Goal: Communication & Community: Ask a question

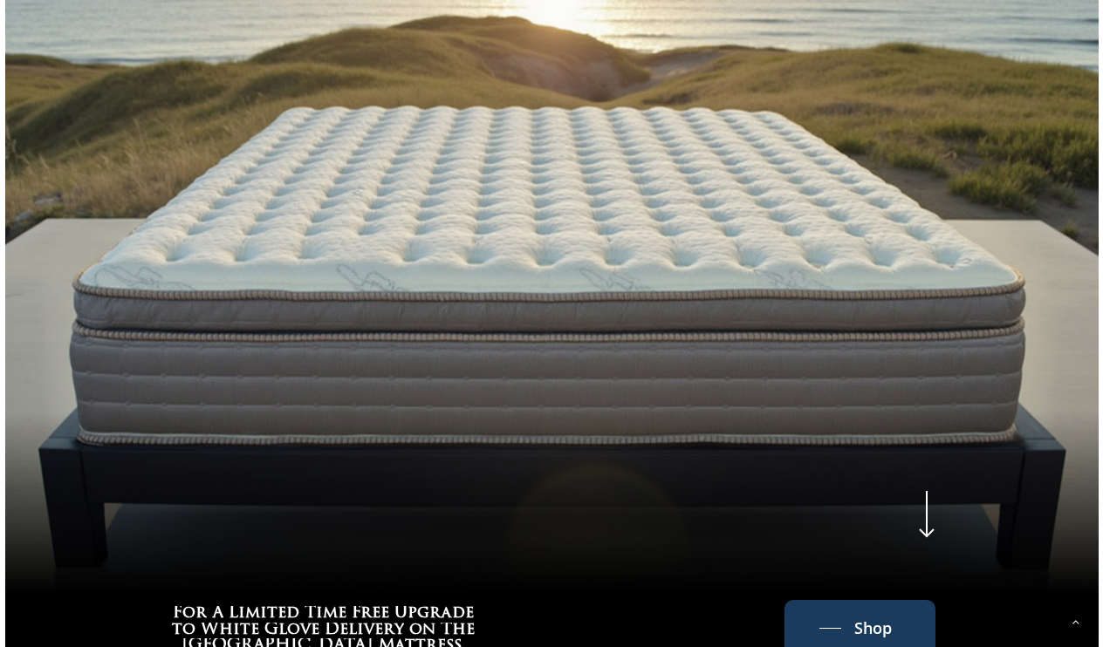
scroll to position [635, 0]
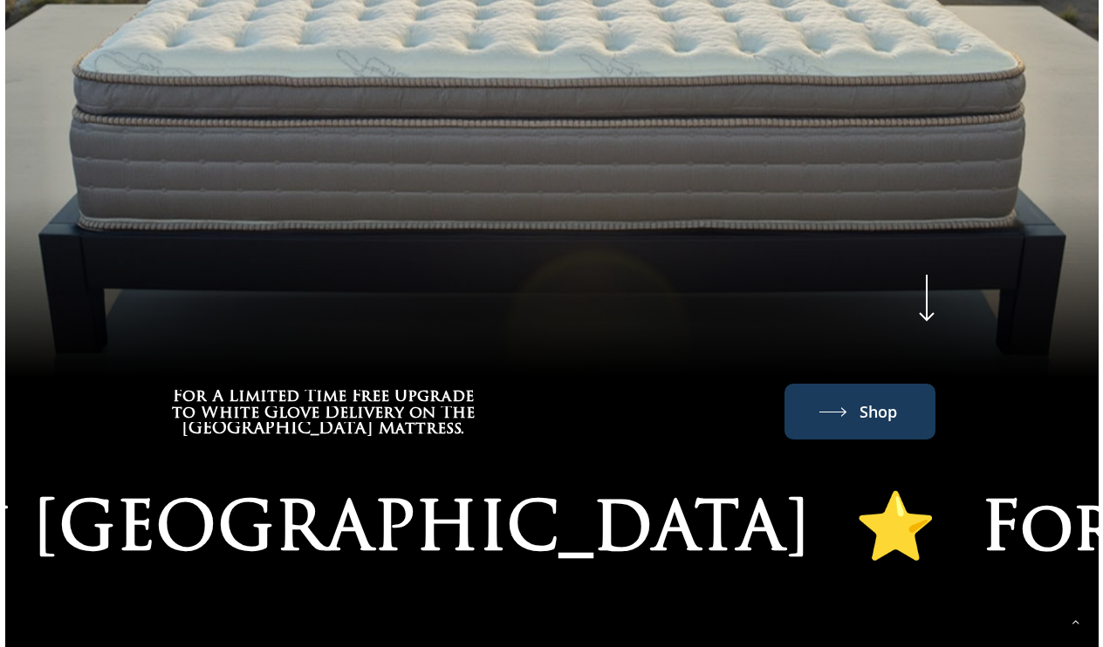
click at [882, 419] on span "Shop" at bounding box center [878, 412] width 38 height 28
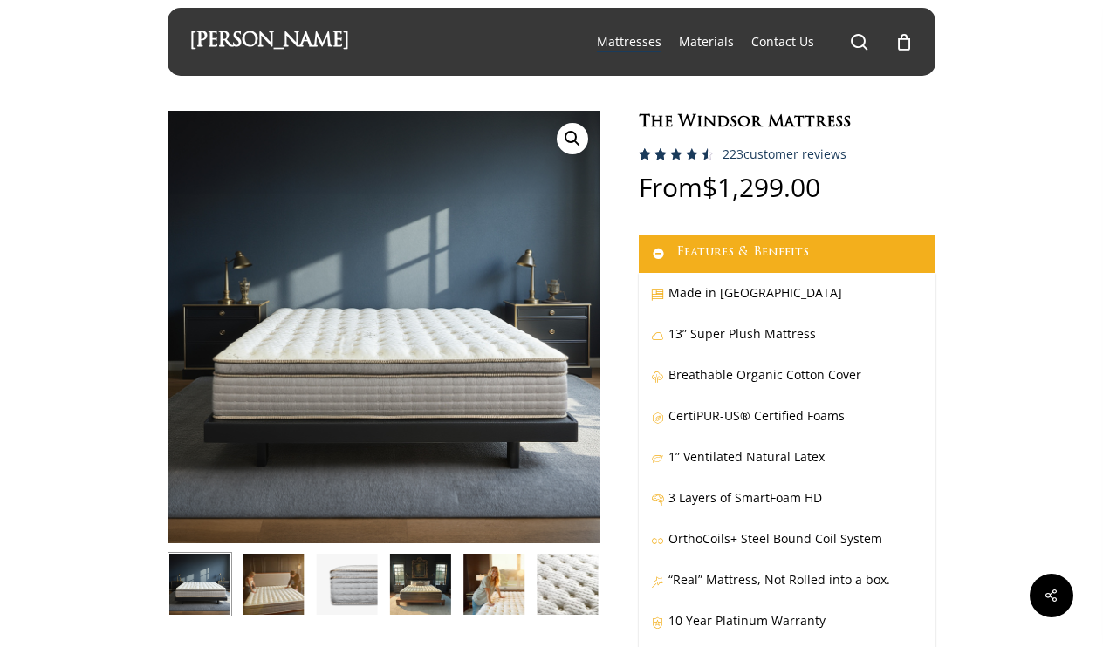
scroll to position [15, 0]
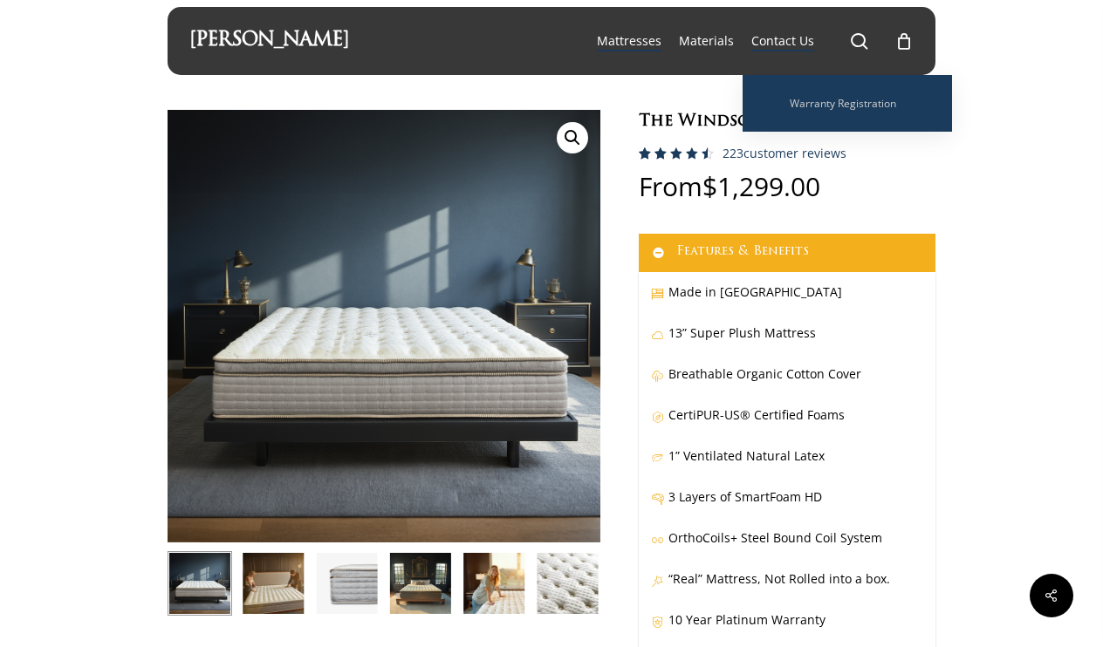
click at [797, 38] on span "Contact Us" at bounding box center [782, 40] width 63 height 17
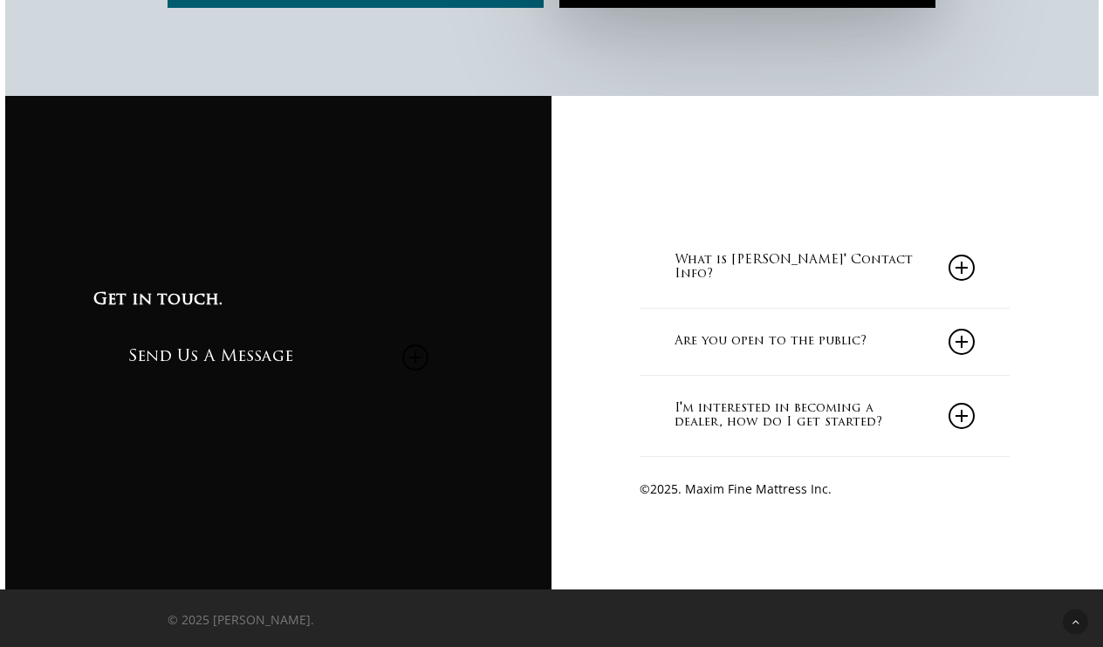
scroll to position [1502, 0]
click at [248, 352] on link "Send Us A Message" at bounding box center [278, 357] width 300 height 76
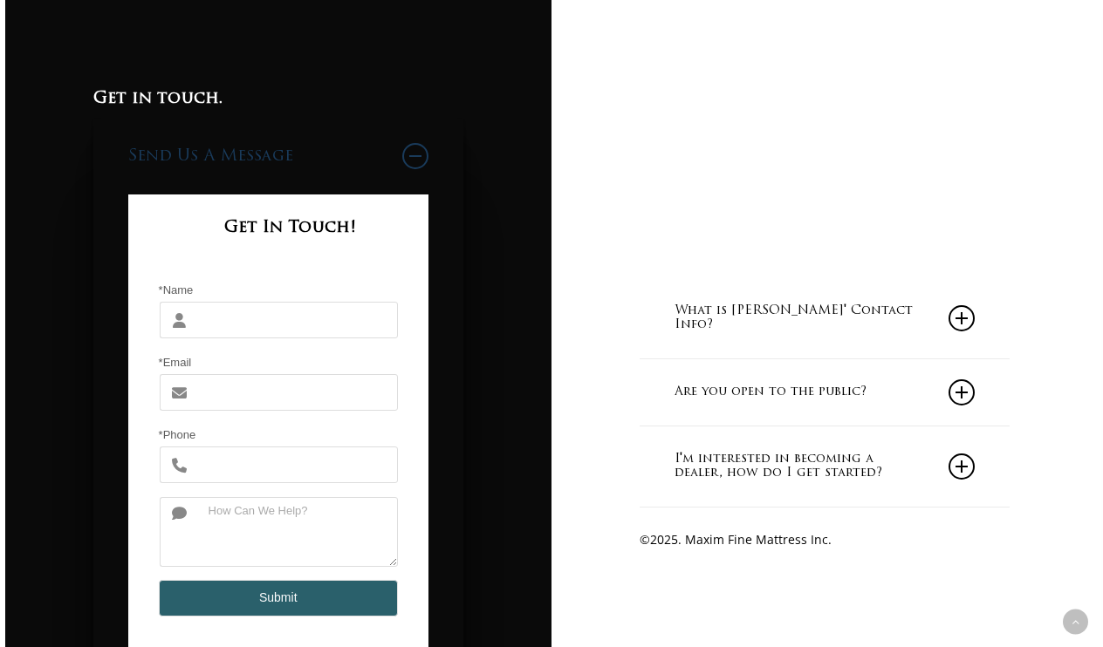
scroll to position [1590, 0]
click at [206, 323] on input "*Name" at bounding box center [297, 320] width 201 height 37
type input "Tom"
type input "tomharris_1@verizon.net"
click at [275, 606] on button "Submit" at bounding box center [278, 598] width 239 height 37
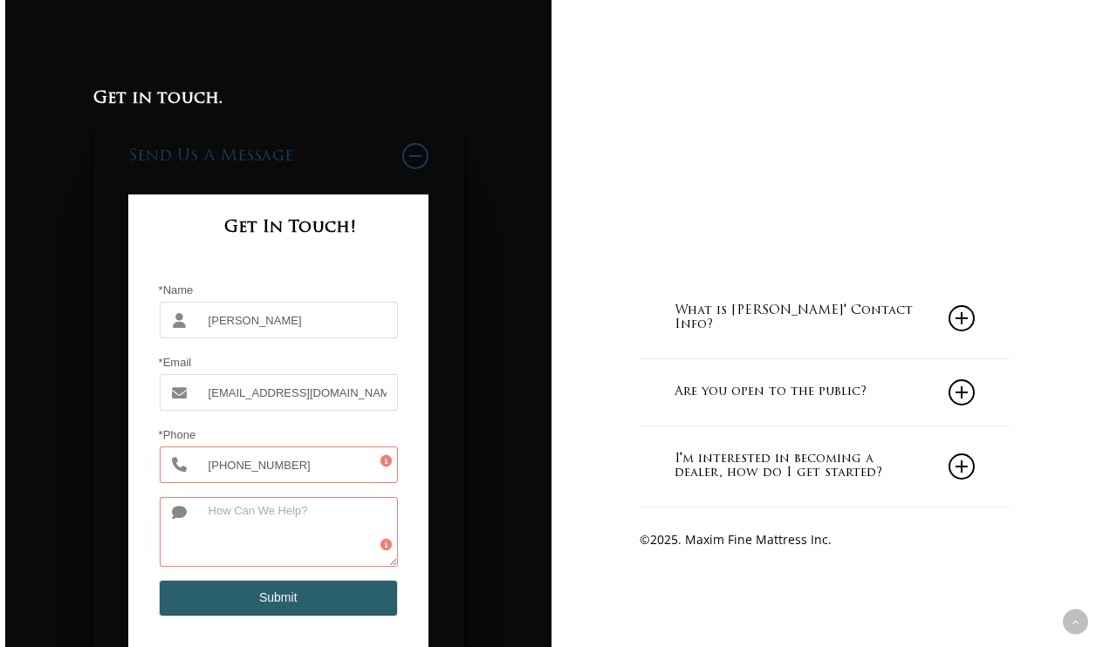
type input "310 390-3595"
click at [186, 523] on span at bounding box center [179, 532] width 38 height 70
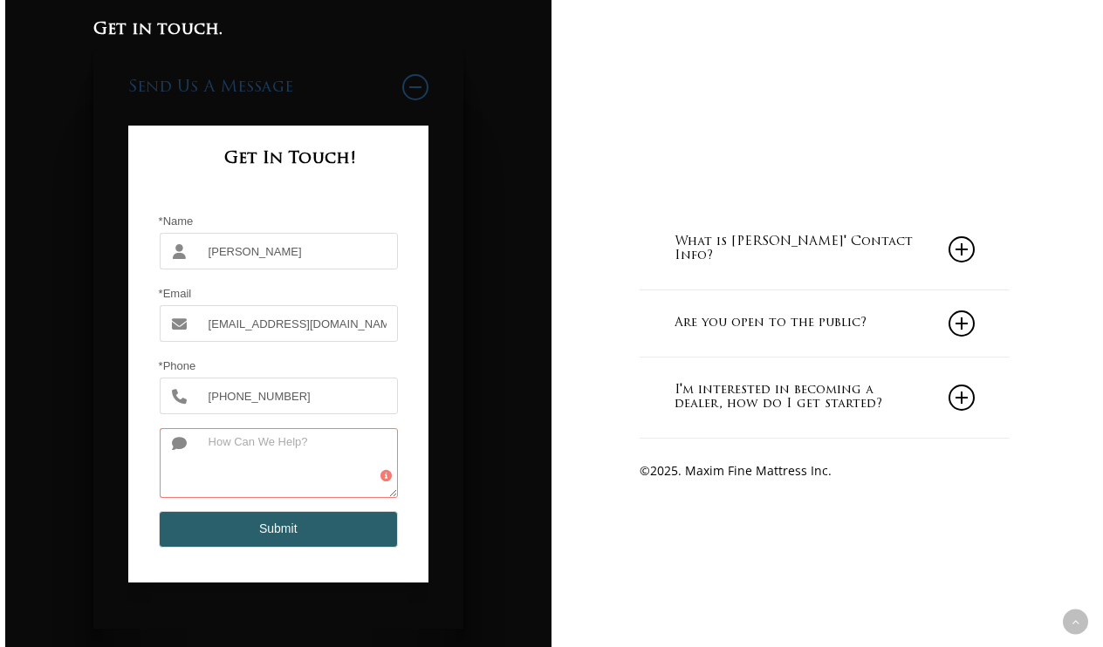
scroll to position [1659, 0]
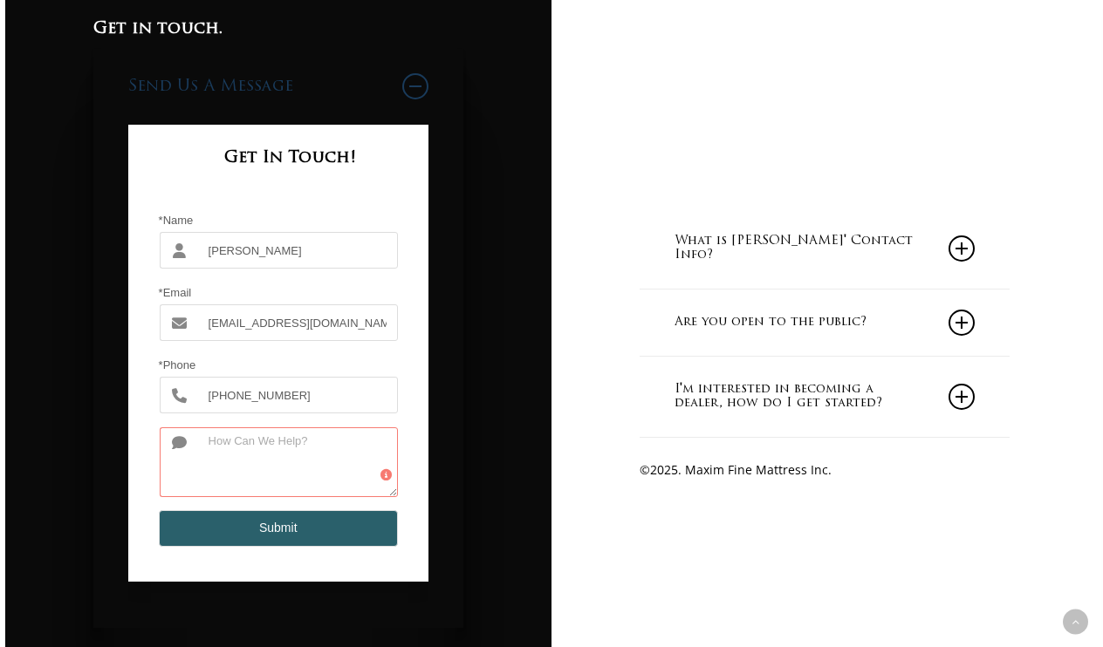
click at [190, 463] on span at bounding box center [179, 463] width 38 height 70
click at [201, 469] on textarea at bounding box center [297, 463] width 201 height 70
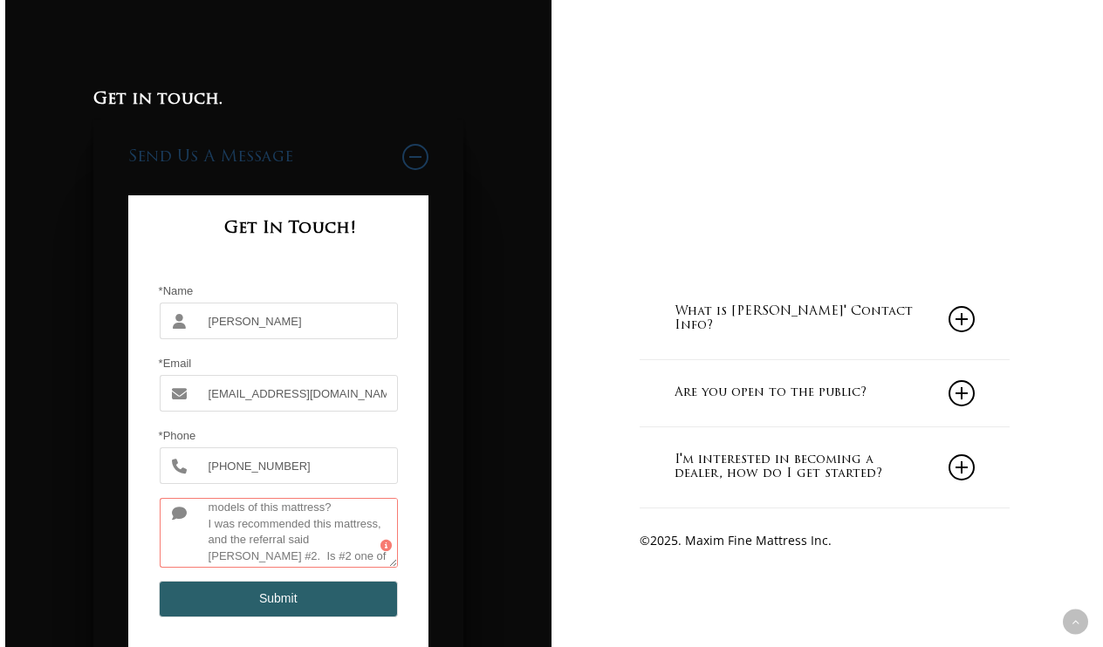
scroll to position [47, 0]
type textarea "Re Maxim Windsor, I was wondering if there were different models of this mattre…"
click at [279, 601] on button "Submit" at bounding box center [278, 599] width 239 height 37
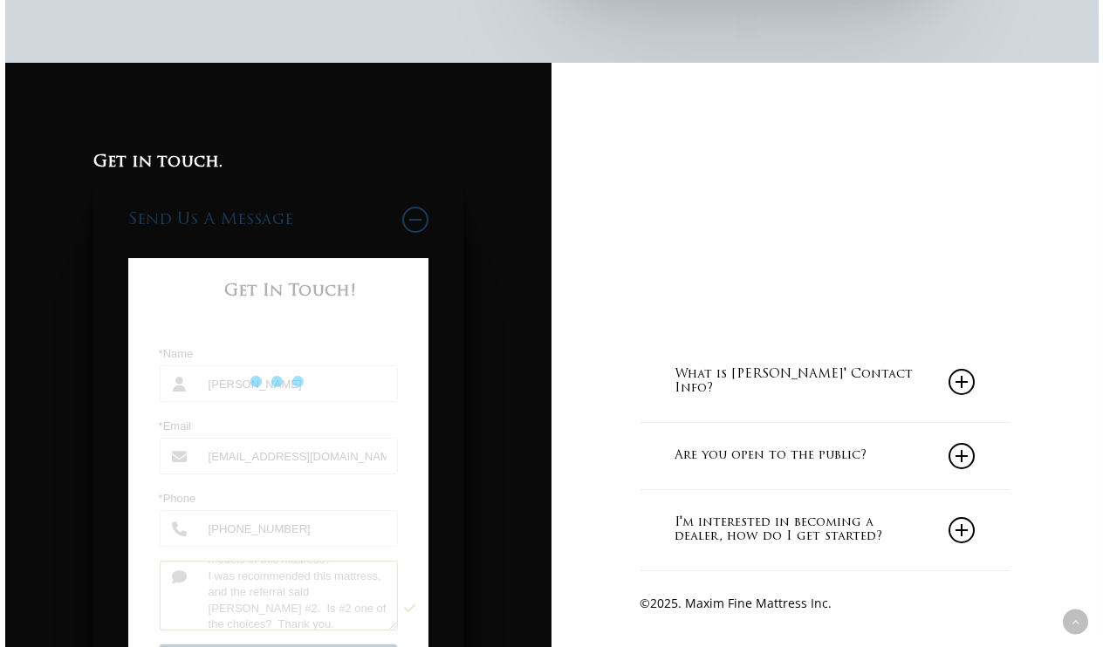
scroll to position [1510, 0]
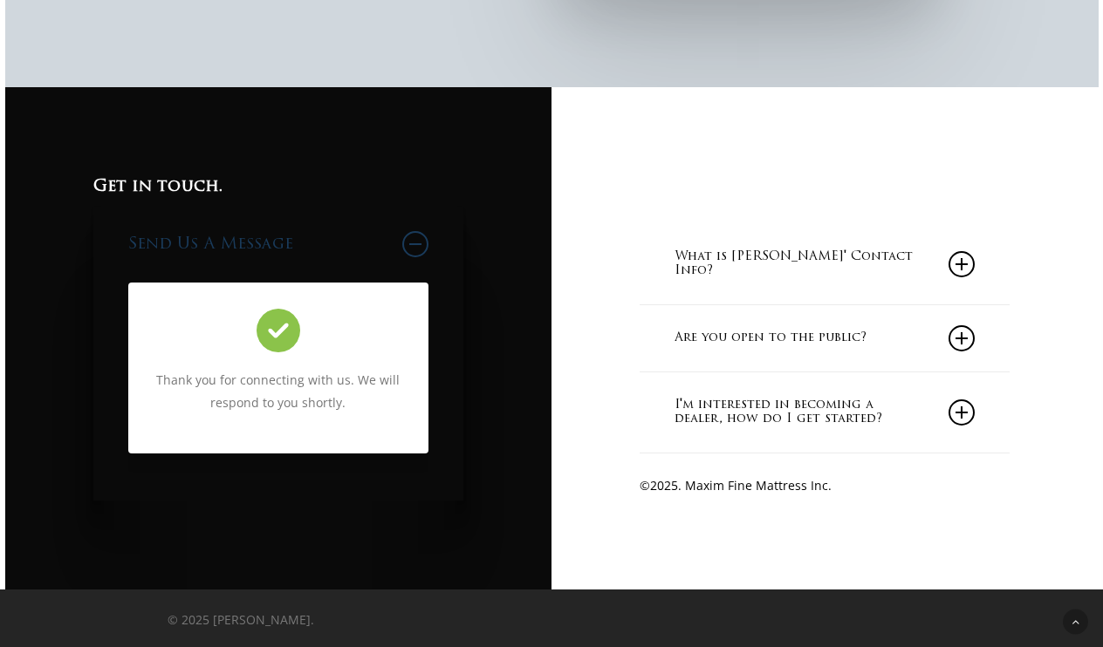
click at [967, 335] on icon at bounding box center [961, 338] width 26 height 26
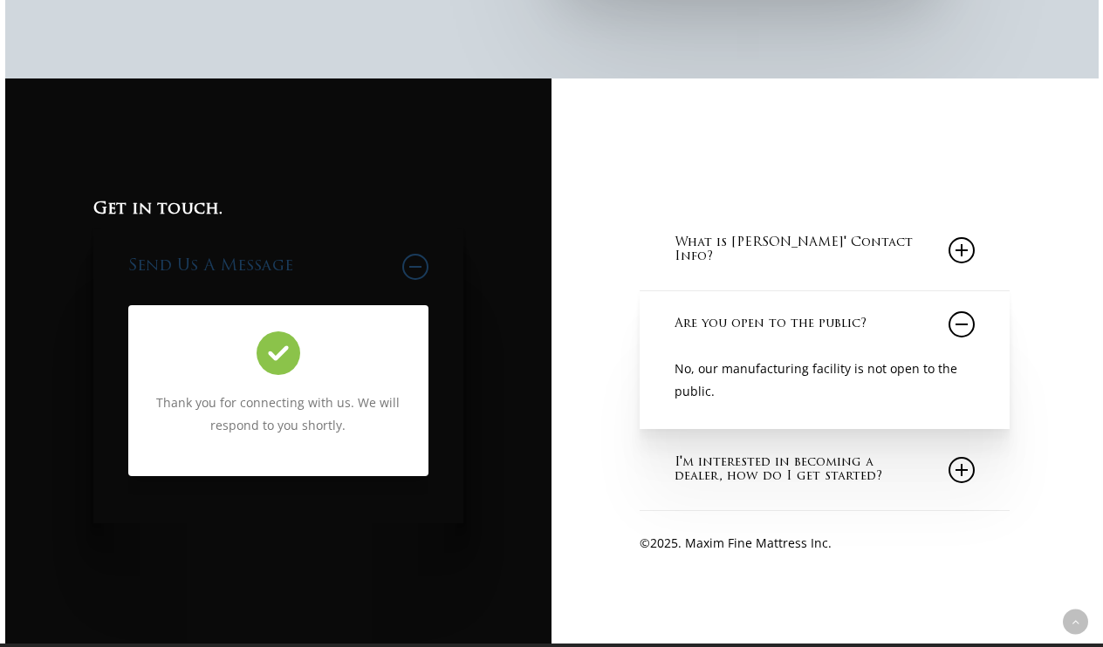
click at [967, 335] on icon at bounding box center [961, 324] width 26 height 26
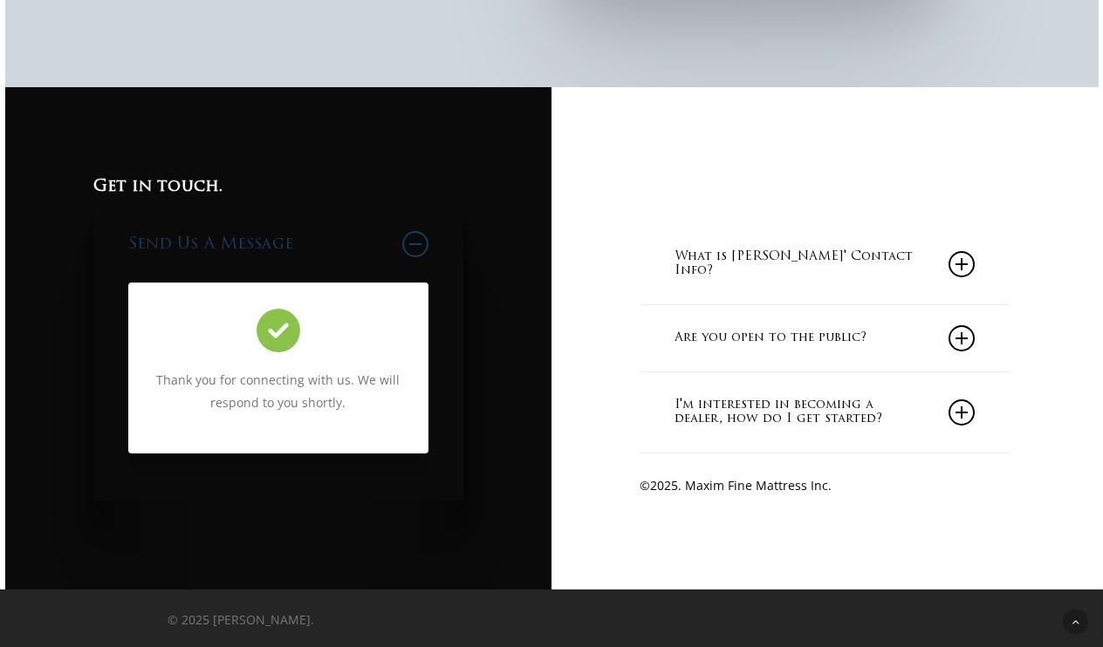
click at [968, 258] on icon at bounding box center [961, 264] width 26 height 26
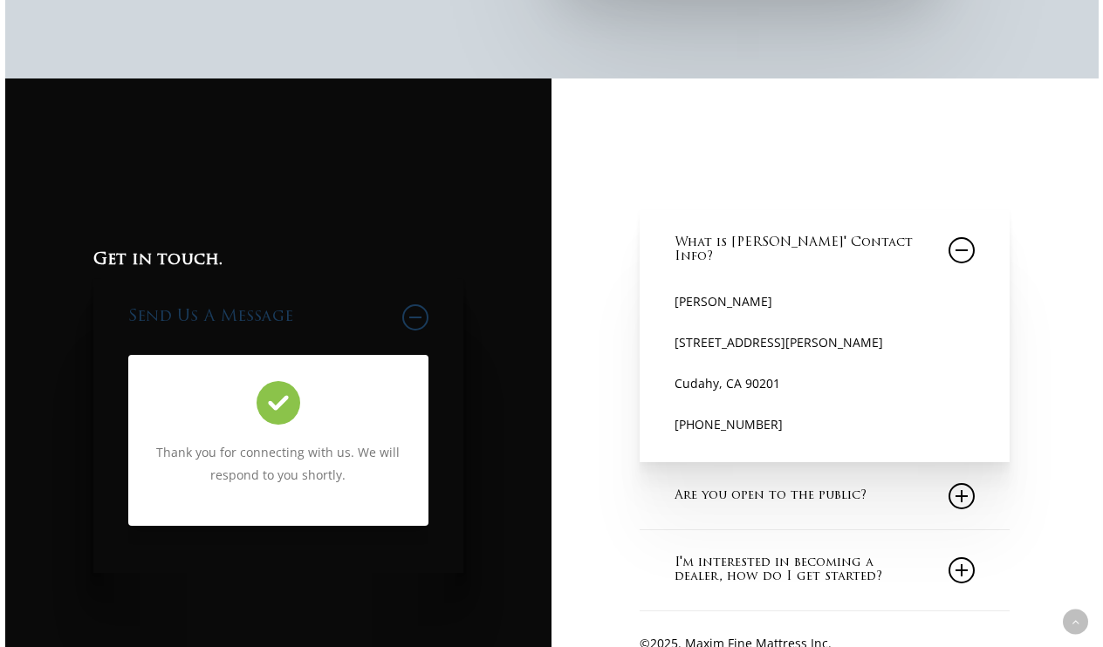
click at [968, 258] on icon at bounding box center [961, 250] width 26 height 26
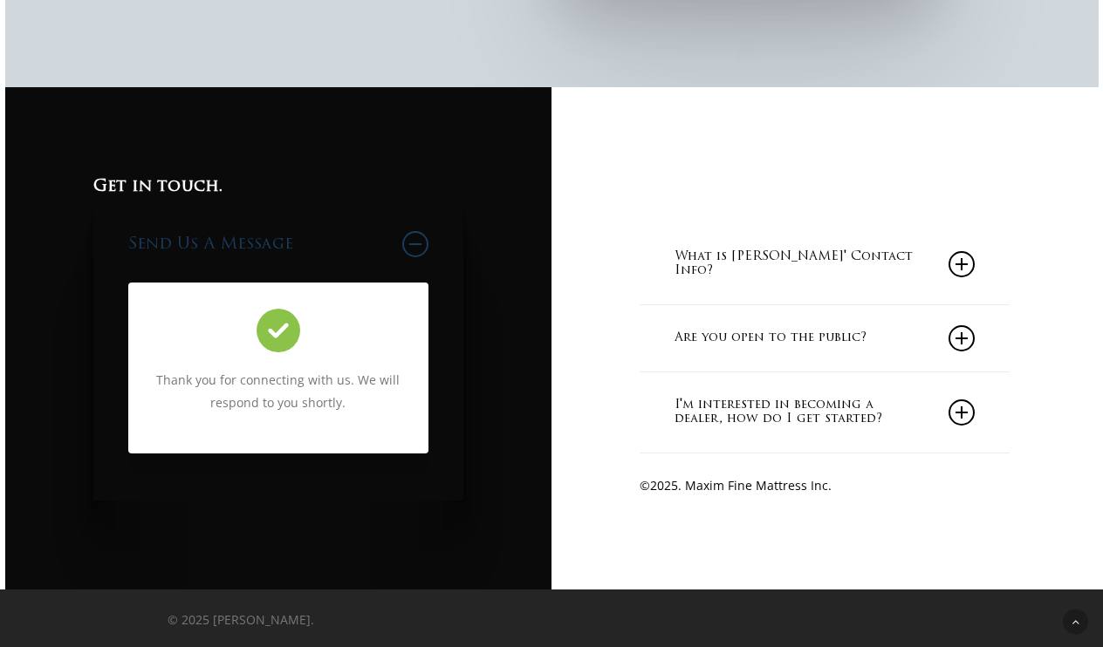
click at [966, 406] on icon at bounding box center [961, 413] width 26 height 26
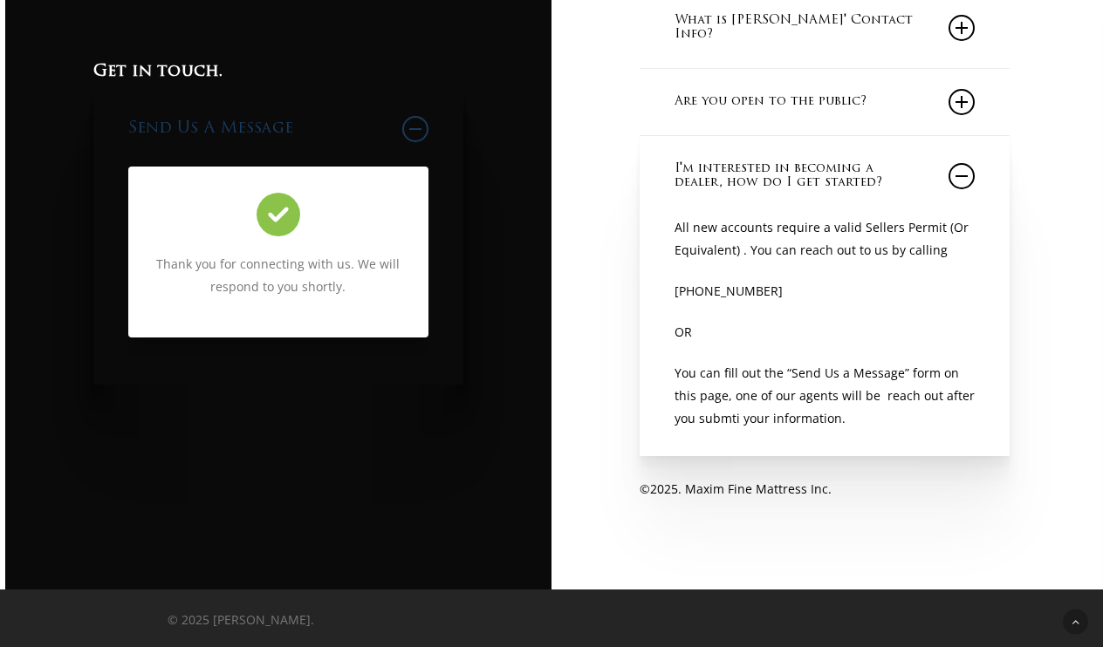
scroll to position [1741, 0]
click at [970, 172] on icon at bounding box center [961, 176] width 26 height 26
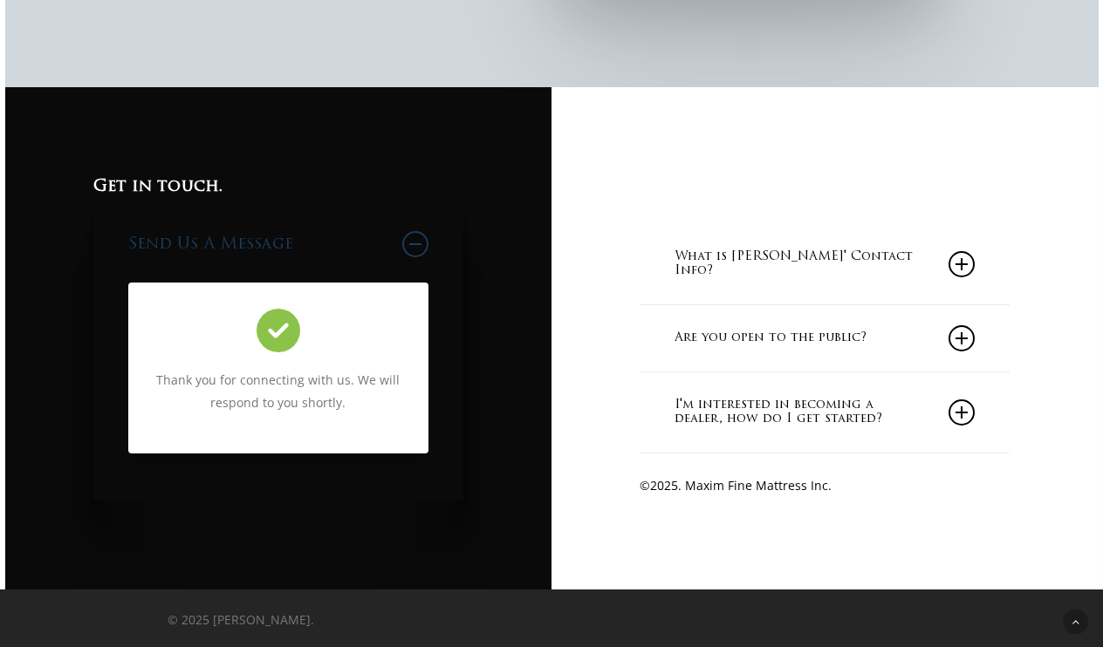
scroll to position [1510, 0]
